Goal: Task Accomplishment & Management: Manage account settings

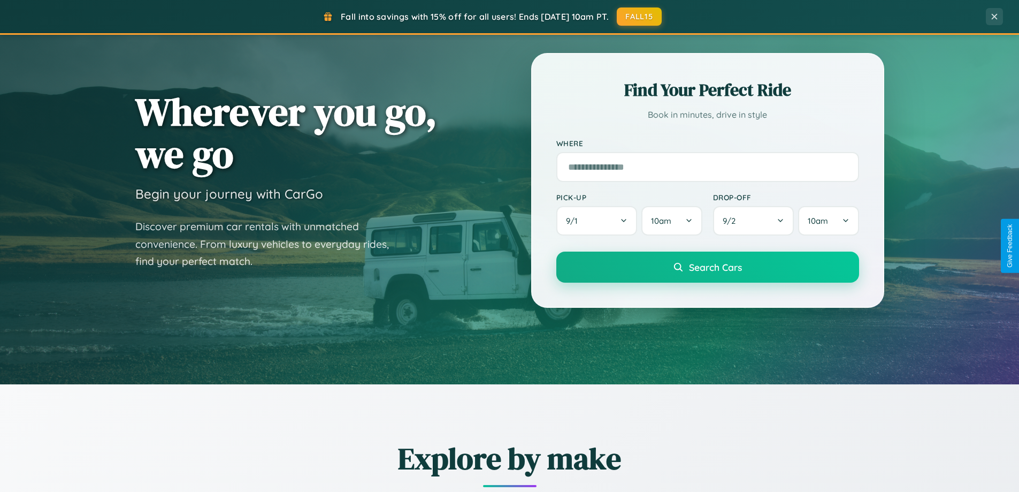
scroll to position [736, 0]
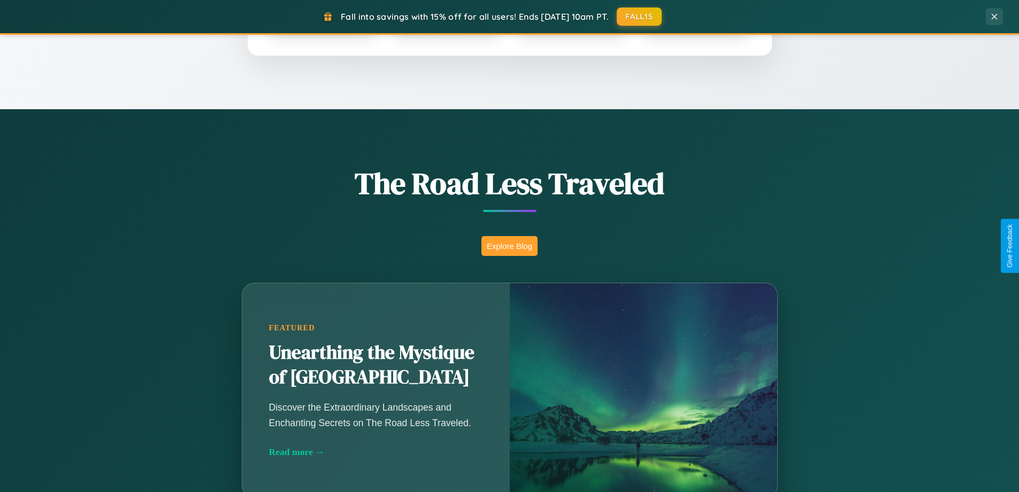
click at [509, 246] on button "Explore Blog" at bounding box center [510, 246] width 56 height 20
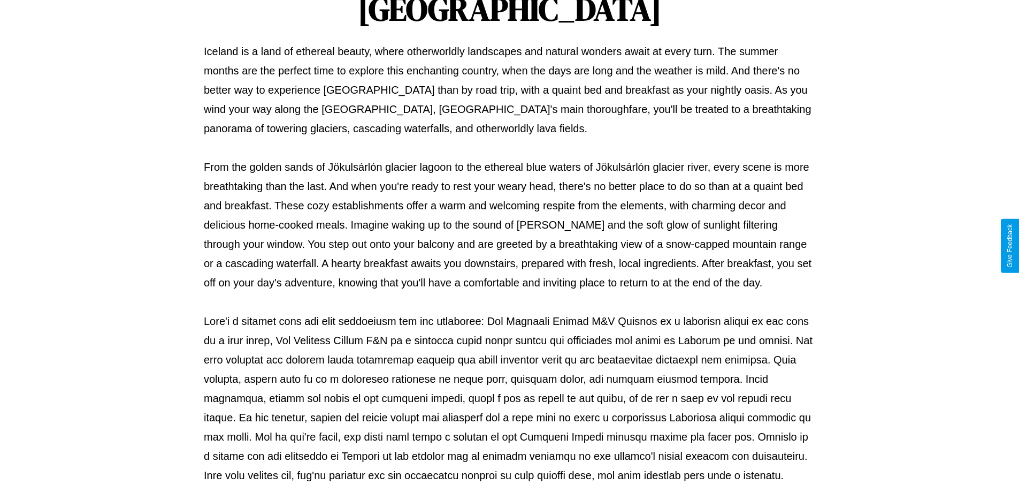
scroll to position [346, 0]
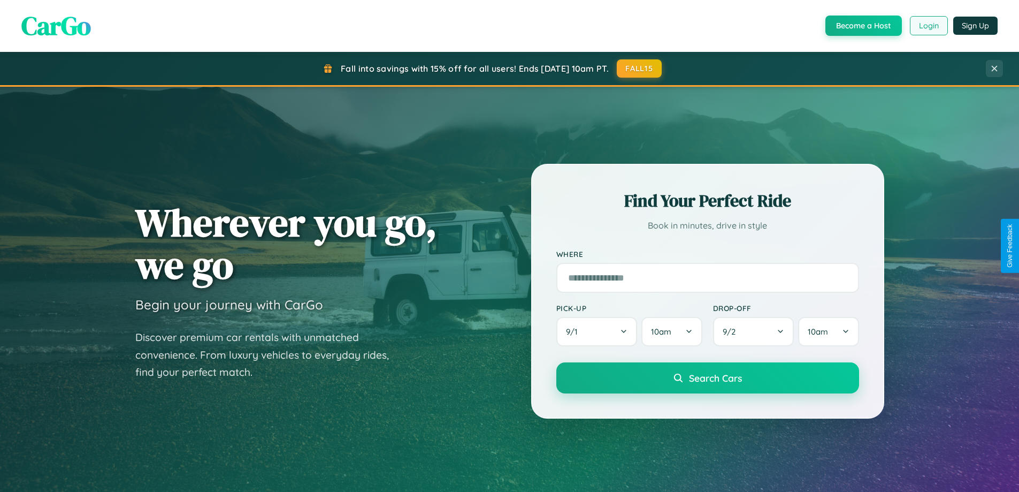
click at [928, 26] on button "Login" at bounding box center [929, 25] width 38 height 19
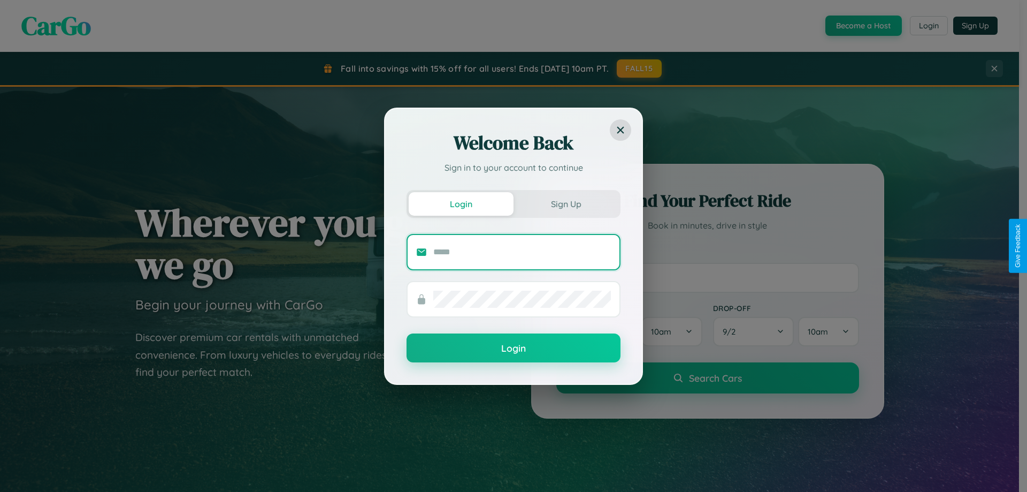
click at [522, 251] on input "text" at bounding box center [522, 251] width 178 height 17
type input "**********"
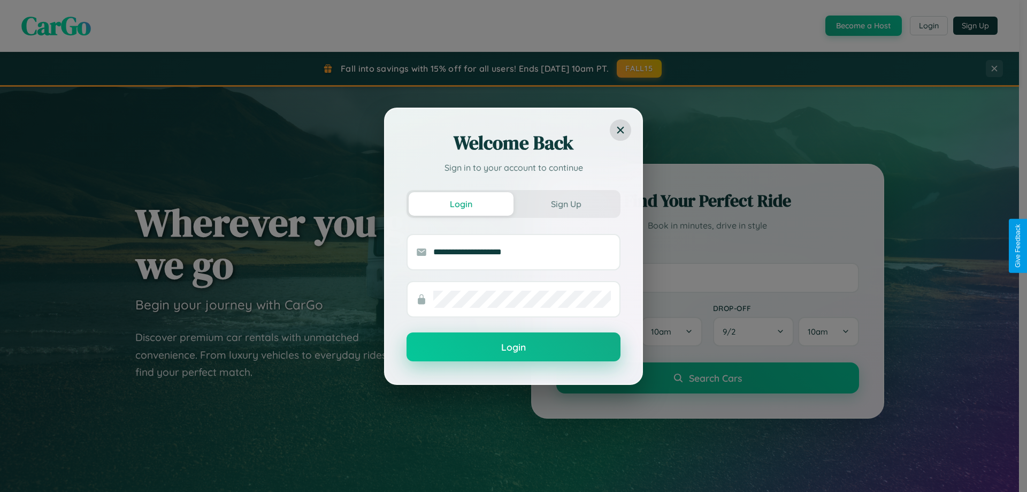
click at [514, 347] on button "Login" at bounding box center [514, 346] width 214 height 29
